Goal: Information Seeking & Learning: Learn about a topic

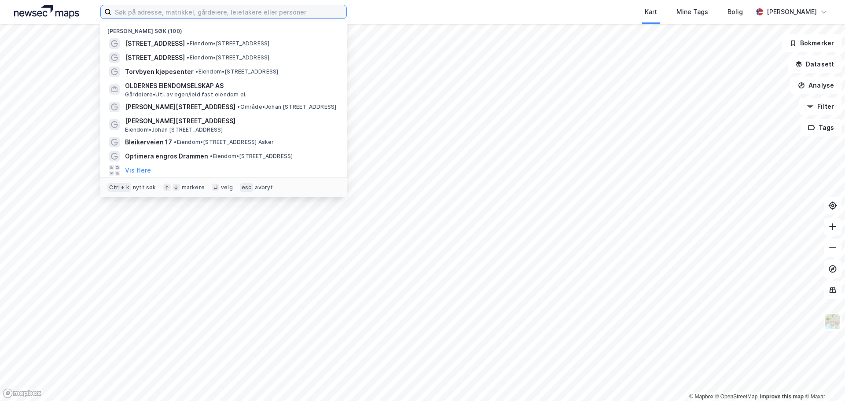
click at [199, 16] on input at bounding box center [228, 11] width 235 height 13
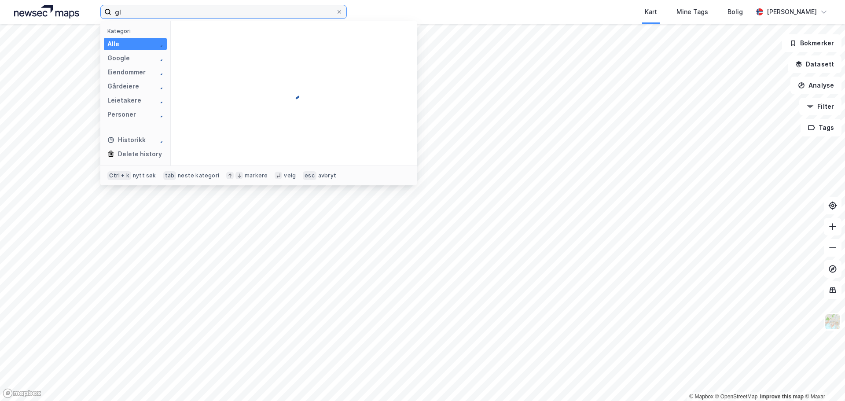
type input "g"
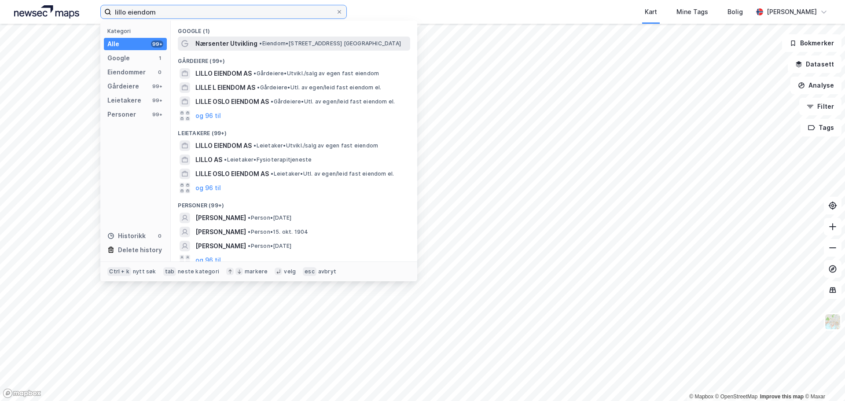
type input "lillo eiendom"
click at [241, 48] on span "Nærsenter Utvikling" at bounding box center [226, 43] width 62 height 11
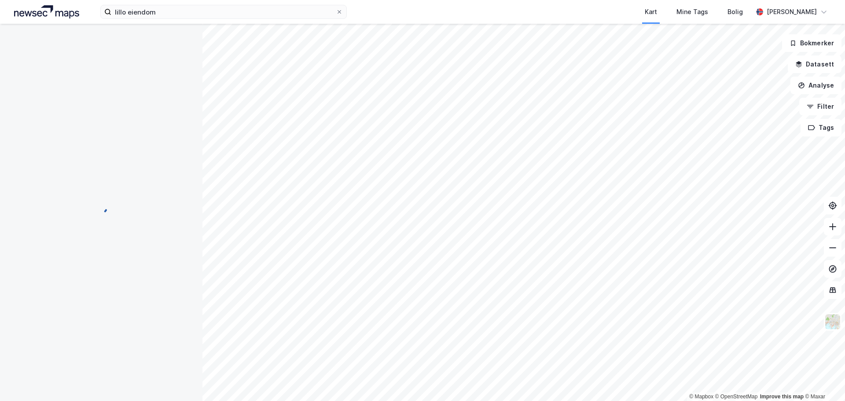
scroll to position [2, 0]
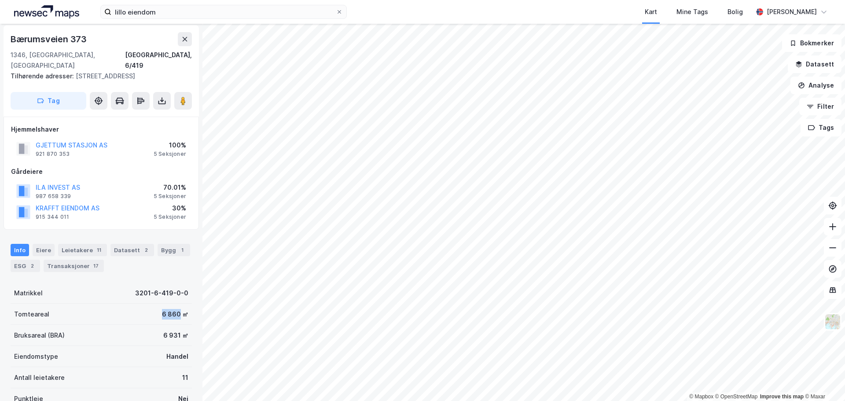
drag, startPoint x: 144, startPoint y: 308, endPoint x: 174, endPoint y: 306, distance: 30.4
click at [174, 306] on div "Tomteareal 6 860 ㎡" at bounding box center [101, 314] width 181 height 21
copy div "6 860"
click at [43, 37] on div "Bærumsveien 373" at bounding box center [50, 39] width 78 height 14
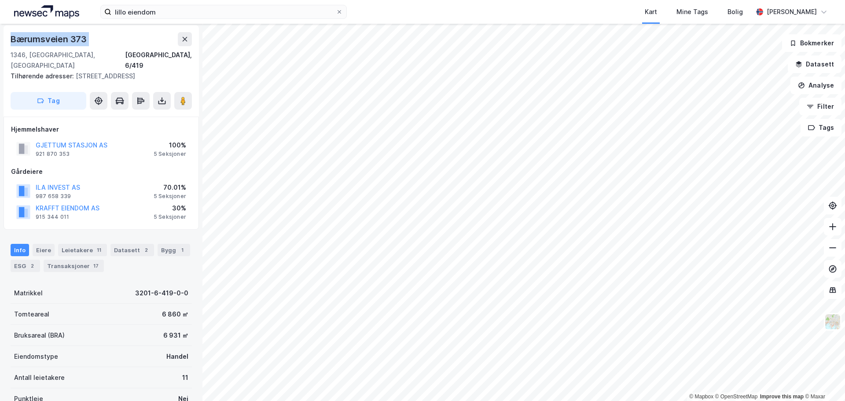
click at [43, 37] on div "Bærumsveien 373" at bounding box center [50, 39] width 78 height 14
copy div "Bærumsveien 373"
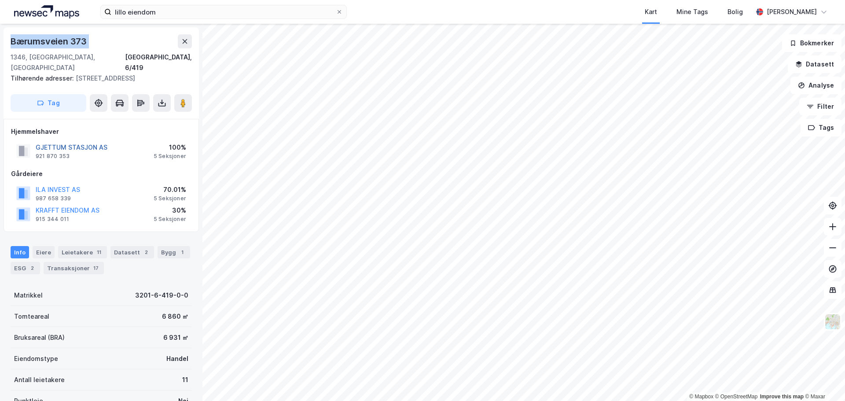
click at [0, 0] on button "GJETTUM STASJON AS" at bounding box center [0, 0] width 0 height 0
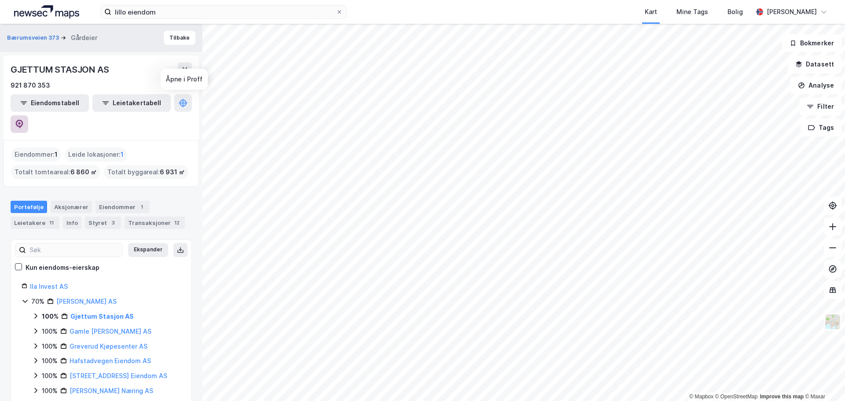
click at [28, 115] on button at bounding box center [20, 124] width 18 height 18
